Goal: Information Seeking & Learning: Learn about a topic

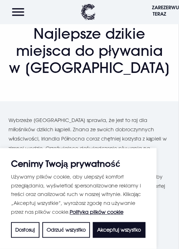
scroll to position [67, 0]
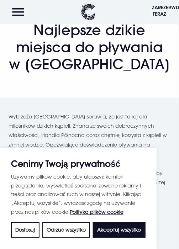
click at [115, 233] on font "Akceptuj wszystko" at bounding box center [119, 230] width 44 height 6
checkbox input "true"
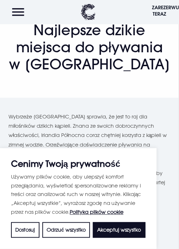
checkbox input "true"
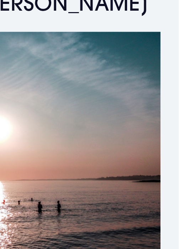
scroll to position [824, 0]
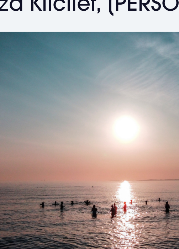
click at [81, 102] on img at bounding box center [90, 114] width 162 height 108
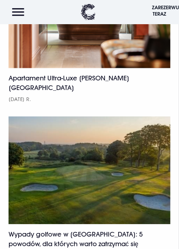
scroll to position [3215, 0]
